Goal: Transaction & Acquisition: Purchase product/service

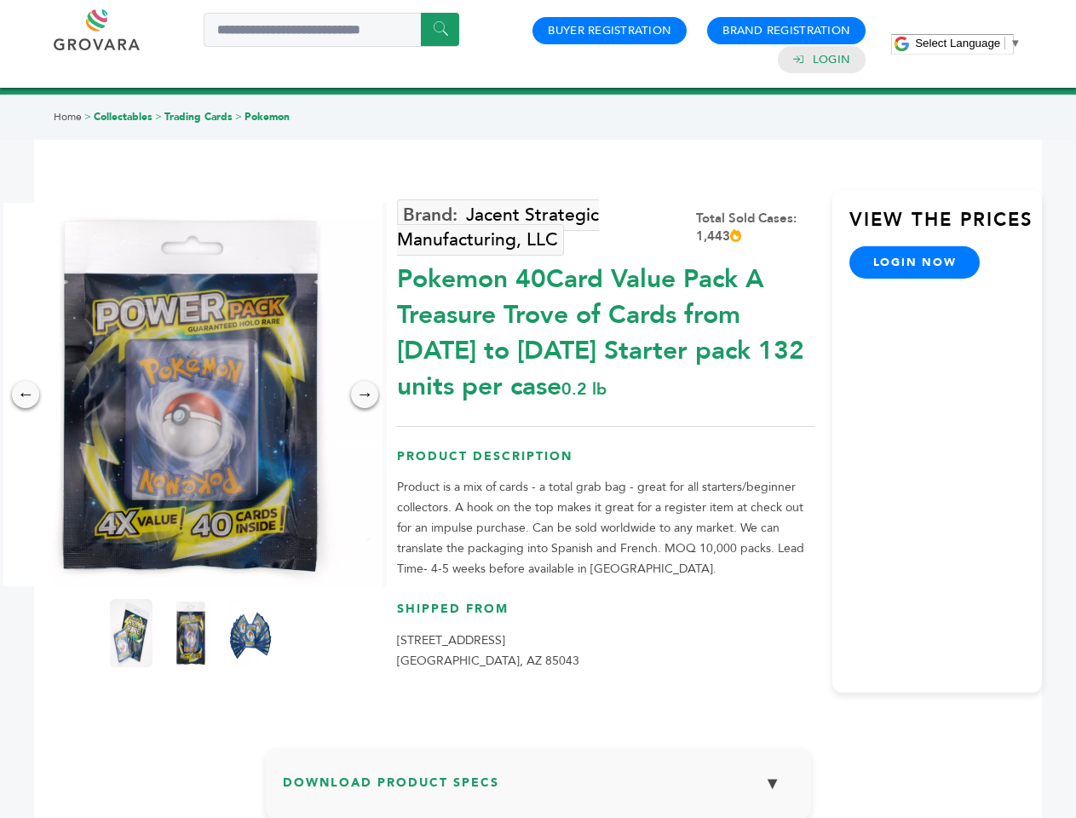
click at [968, 43] on span "Select Language" at bounding box center [957, 43] width 85 height 13
click at [191, 394] on img at bounding box center [190, 394] width 383 height 383
click at [0, 0] on div "×" at bounding box center [0, 0] width 0 height 0
click at [365, 394] on div "→" at bounding box center [364, 394] width 27 height 27
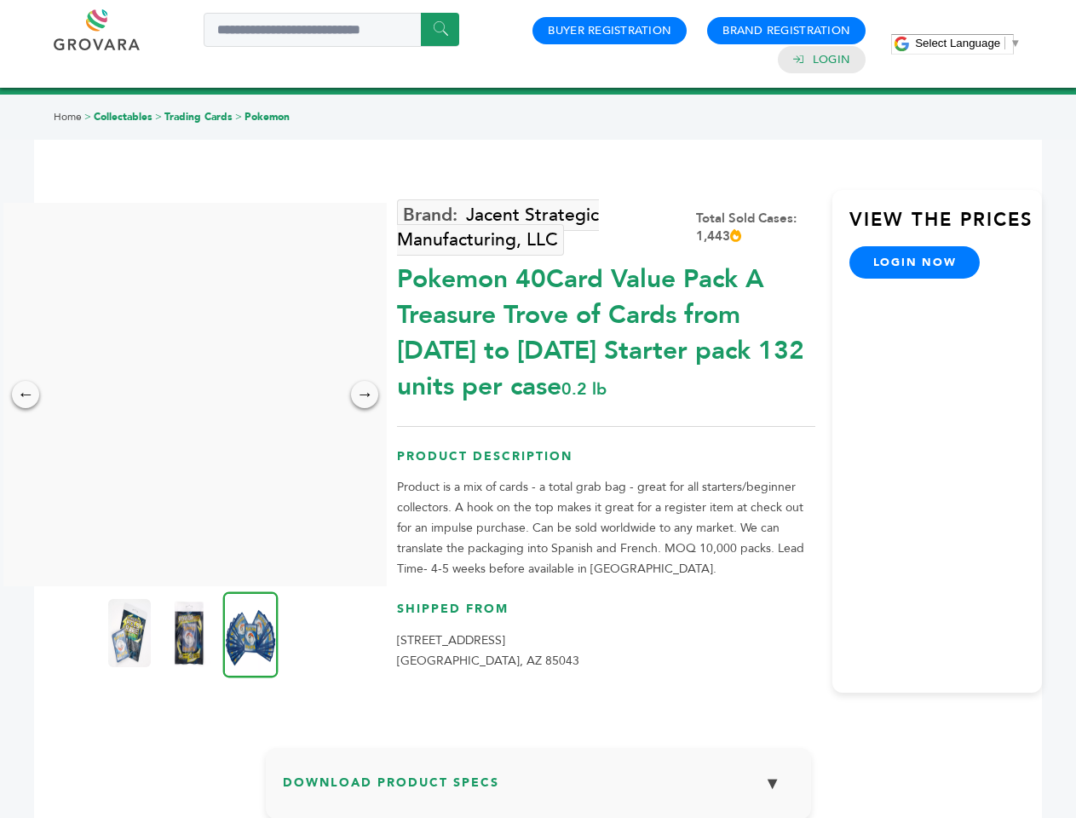
click at [131, 633] on img at bounding box center [129, 633] width 43 height 68
click at [0, 0] on div "×" at bounding box center [0, 0] width 0 height 0
click at [250, 633] on img at bounding box center [250, 634] width 55 height 86
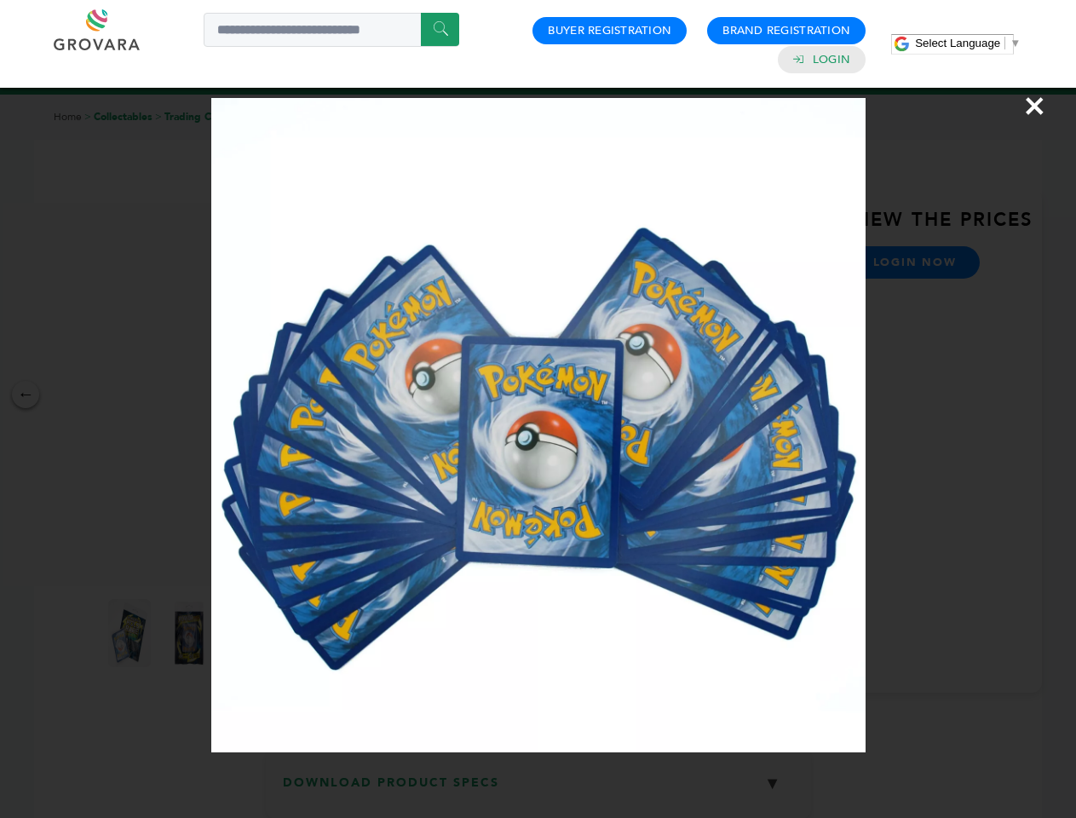
click at [538, 790] on div "×" at bounding box center [538, 409] width 1076 height 818
